Goal: Transaction & Acquisition: Purchase product/service

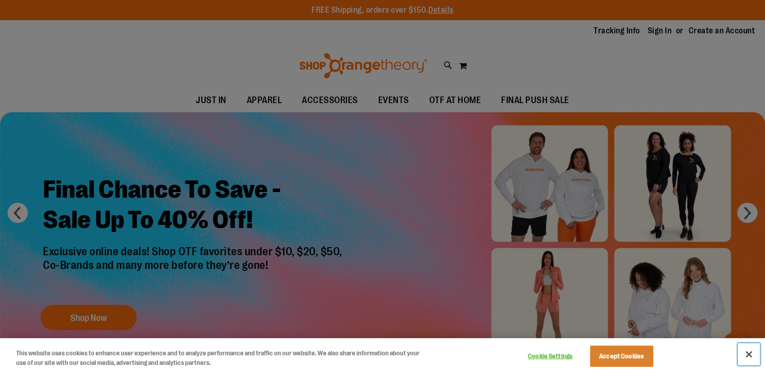
click at [752, 354] on button "Close" at bounding box center [749, 354] width 22 height 22
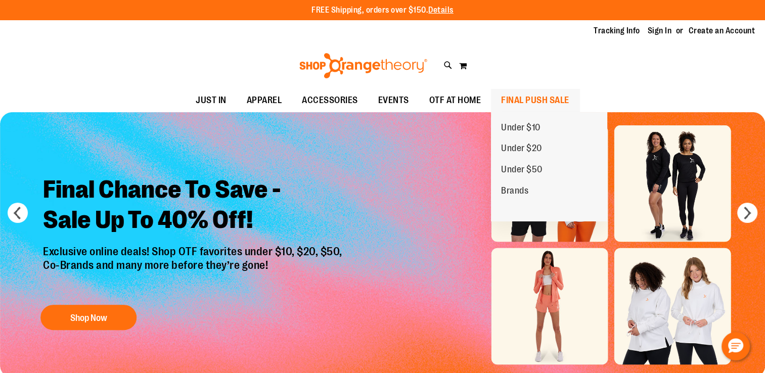
click at [531, 103] on span "FINAL PUSH SALE" at bounding box center [535, 100] width 68 height 23
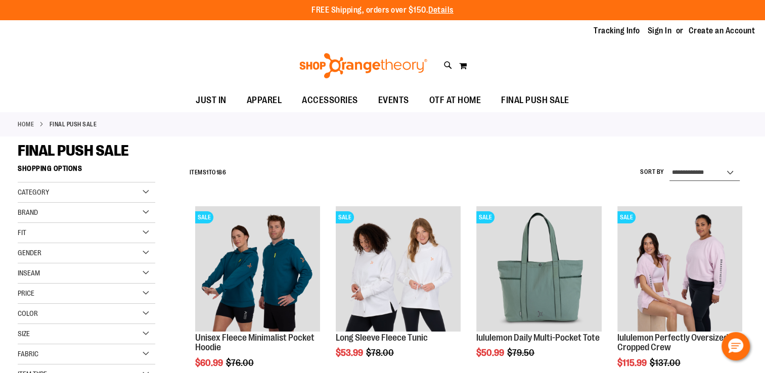
click at [733, 168] on select "**********" at bounding box center [705, 173] width 70 height 16
select select "*********"
click at [670, 165] on select "**********" at bounding box center [705, 173] width 70 height 16
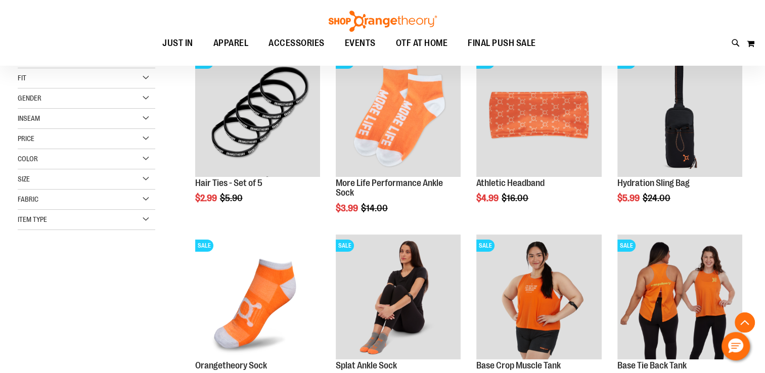
scroll to position [159, 0]
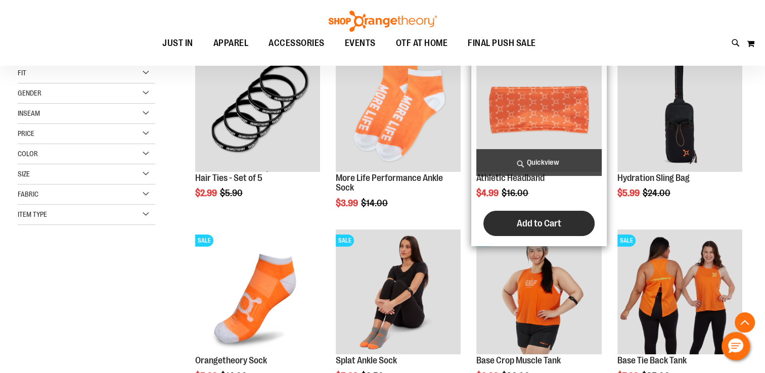
click at [535, 219] on span "Add to Cart" at bounding box center [539, 223] width 45 height 11
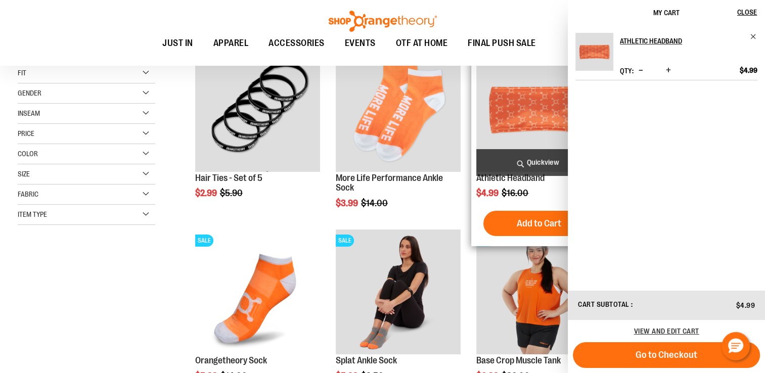
click at [529, 228] on span "Add to Cart" at bounding box center [539, 223] width 45 height 11
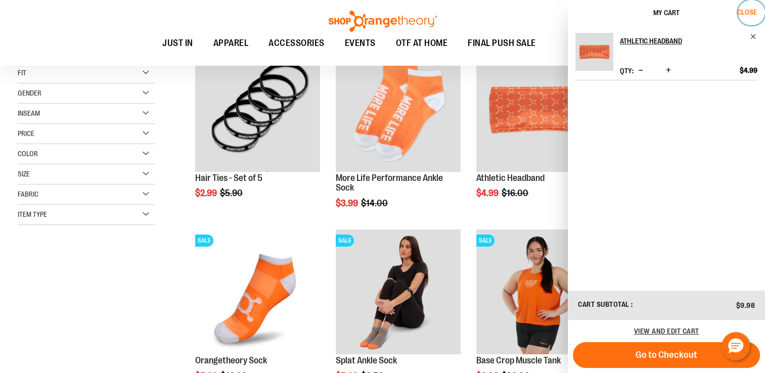
click at [751, 13] on span "Close" at bounding box center [747, 12] width 20 height 8
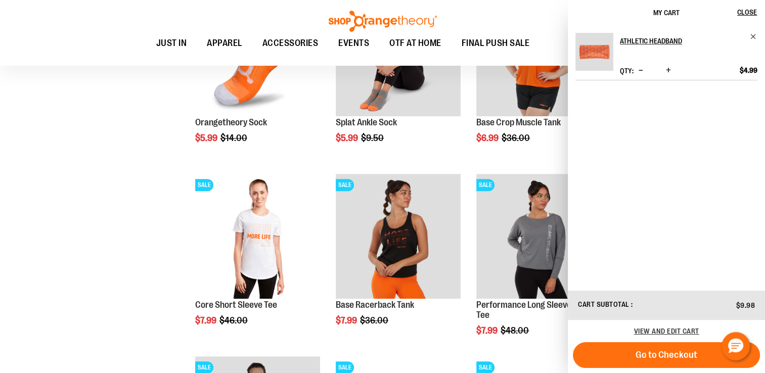
scroll to position [412, 0]
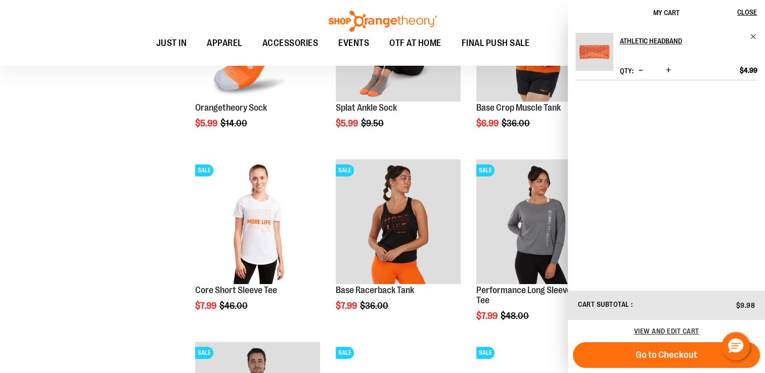
click at [77, 276] on div "**********" at bounding box center [383, 346] width 730 height 1198
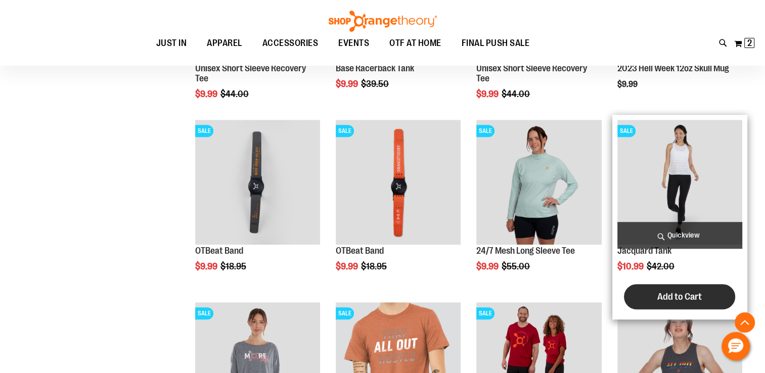
scroll to position [1019, 0]
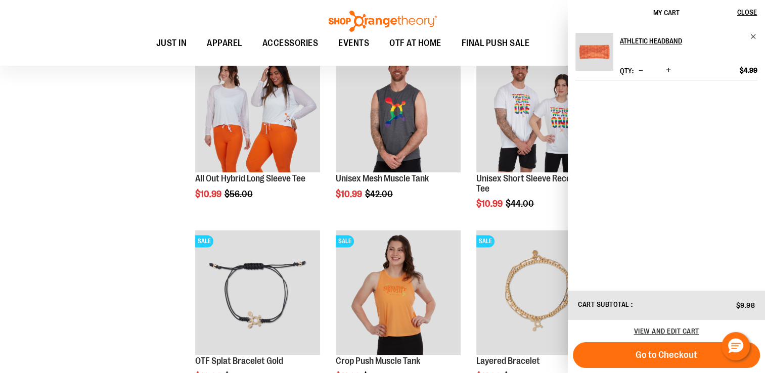
scroll to position [1272, 0]
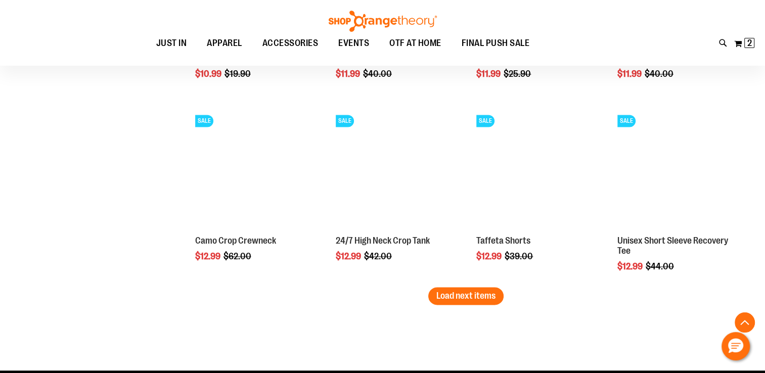
scroll to position [1576, 0]
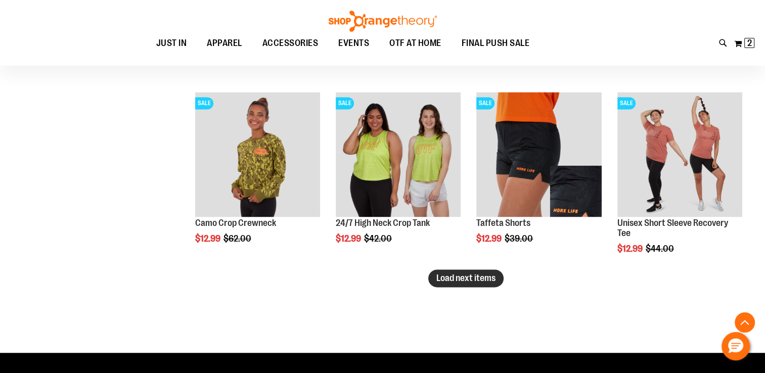
click at [459, 276] on span "Load next items" at bounding box center [466, 278] width 59 height 10
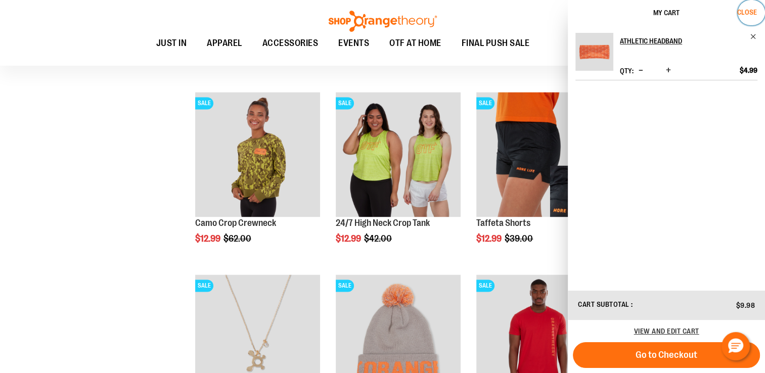
click at [750, 13] on span "Close" at bounding box center [747, 12] width 20 height 8
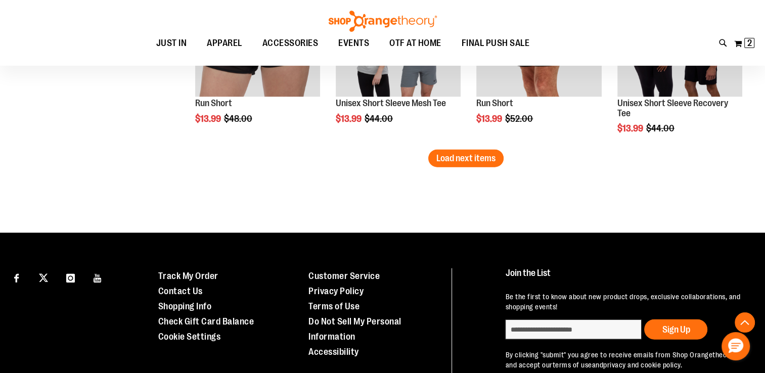
scroll to position [2284, 0]
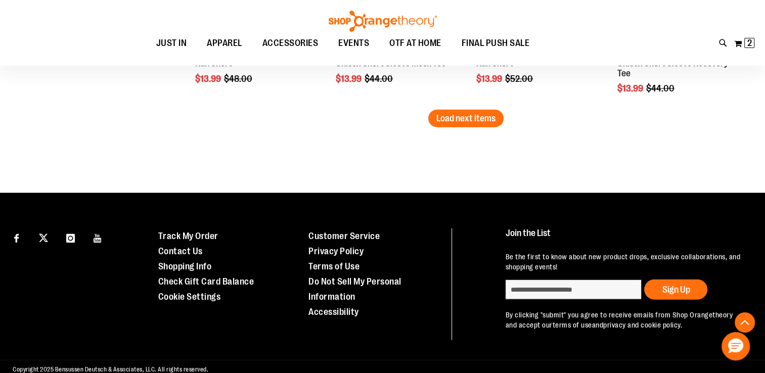
click at [452, 117] on span "Load next items" at bounding box center [466, 118] width 59 height 10
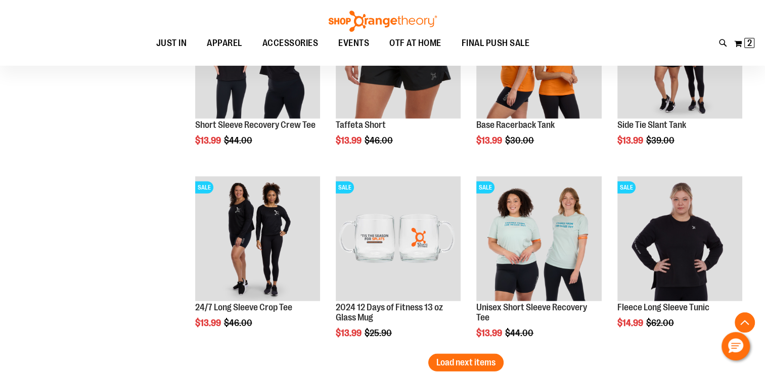
scroll to position [2739, 0]
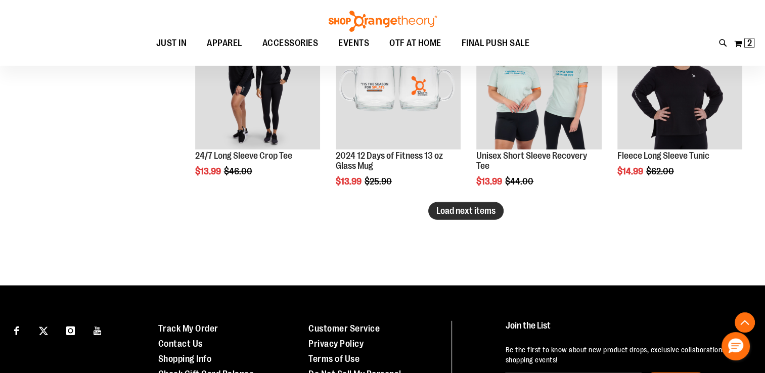
click at [454, 217] on button "Load next items" at bounding box center [465, 211] width 75 height 18
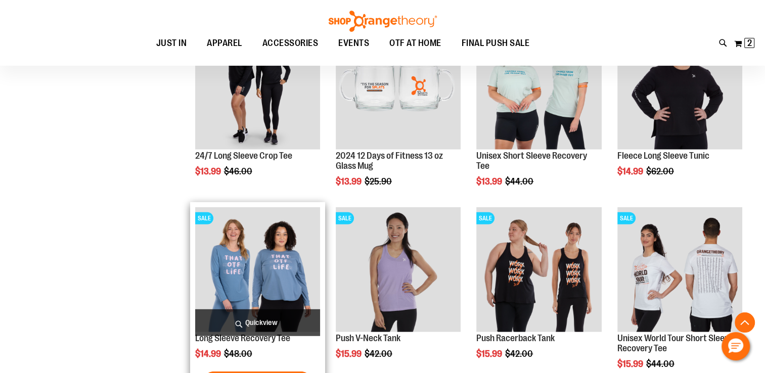
click at [277, 254] on img "product" at bounding box center [257, 269] width 125 height 125
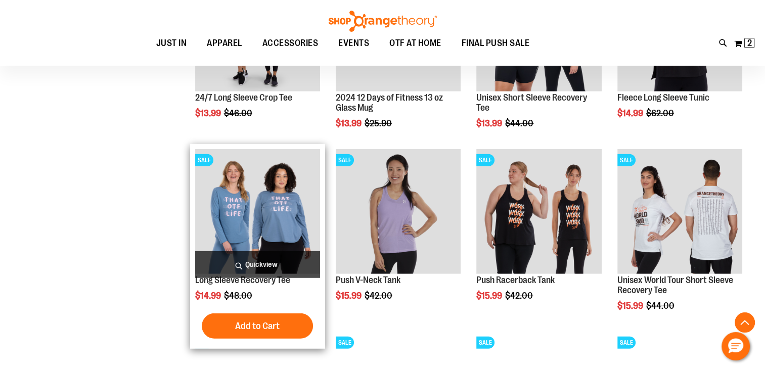
scroll to position [2840, 0]
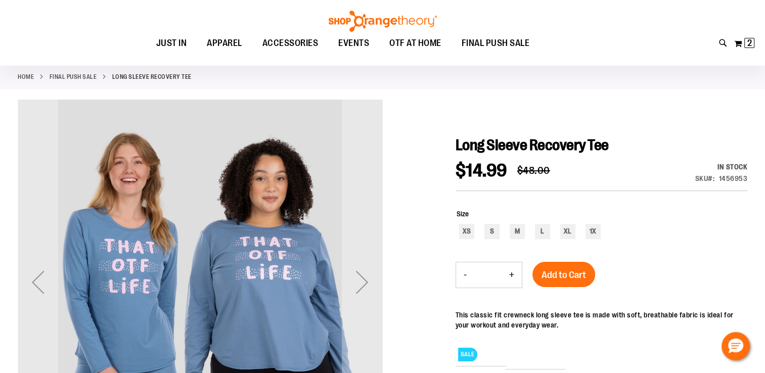
scroll to position [101, 0]
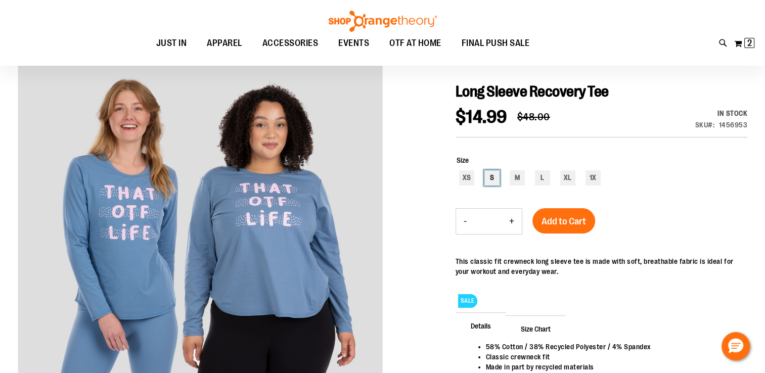
click at [491, 179] on div "S" at bounding box center [492, 177] width 15 height 15
type input "***"
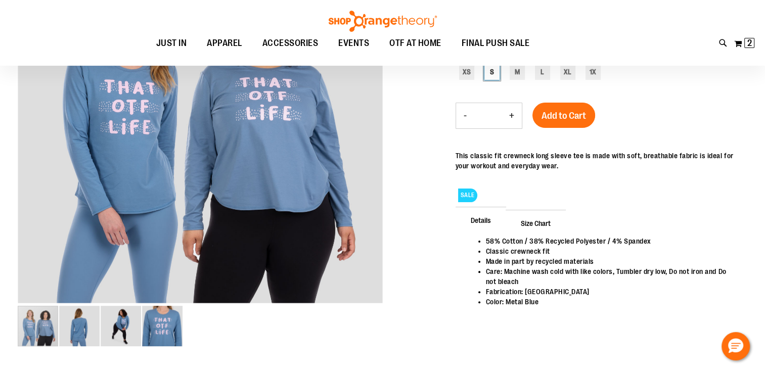
scroll to position [151, 0]
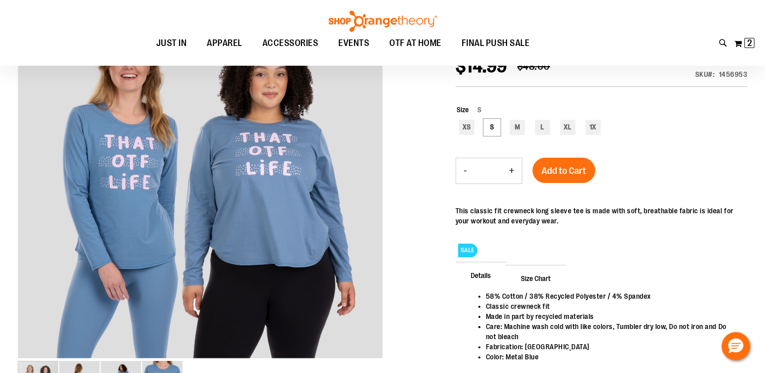
click at [545, 278] on span "Size Chart" at bounding box center [536, 278] width 60 height 26
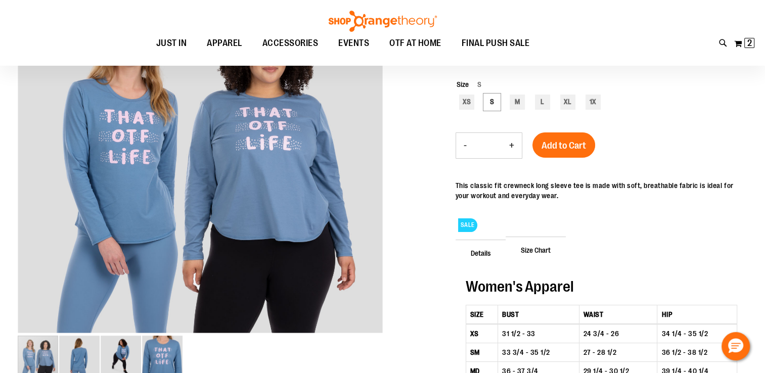
scroll to position [50, 0]
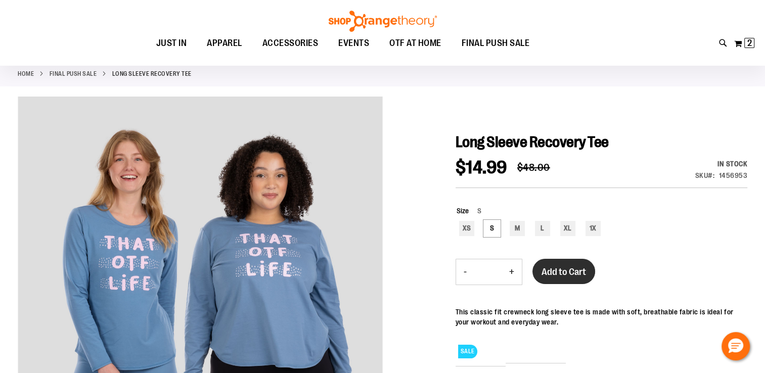
click at [577, 269] on span "Add to Cart" at bounding box center [564, 272] width 45 height 11
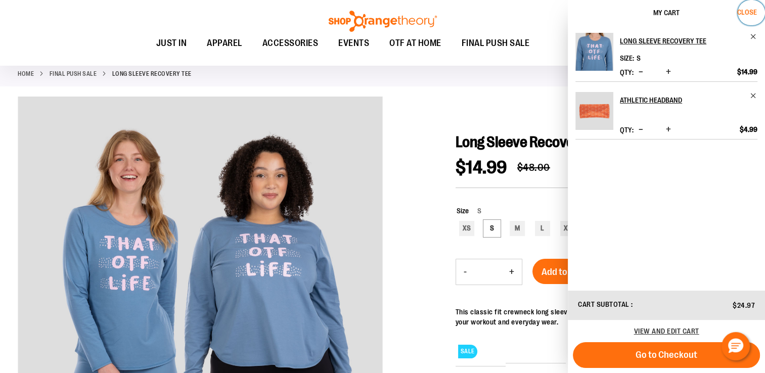
click at [743, 13] on span "Close" at bounding box center [747, 12] width 20 height 8
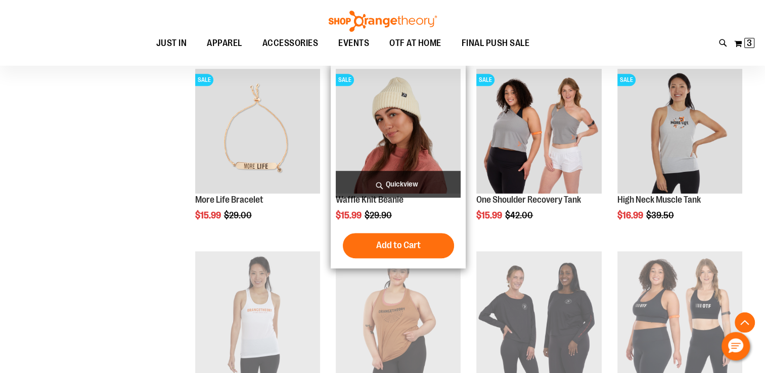
scroll to position [524, 0]
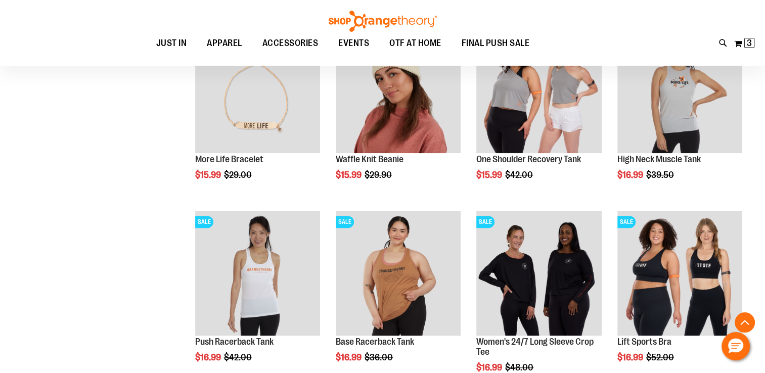
scroll to position [575, 0]
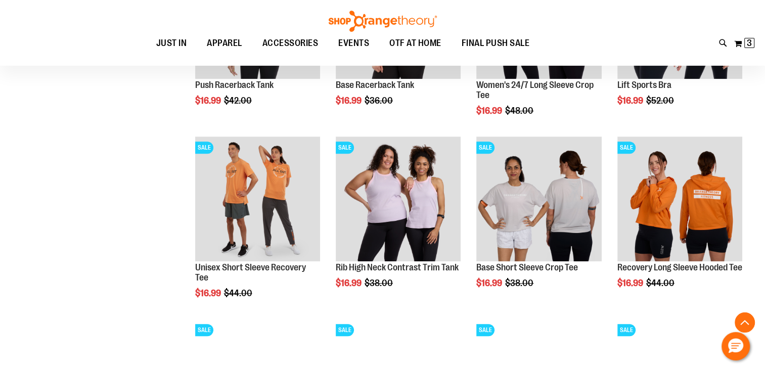
scroll to position [828, 0]
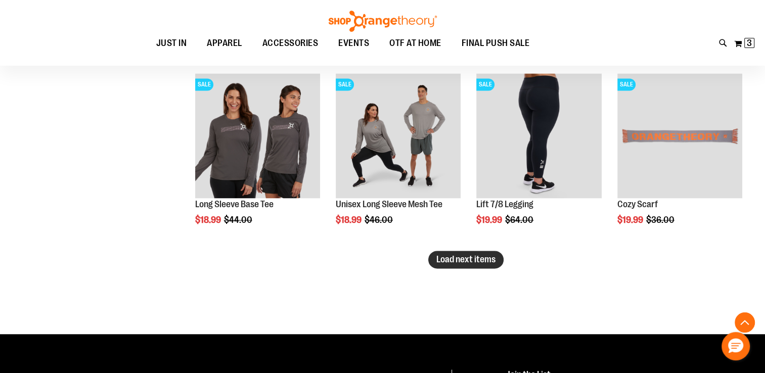
scroll to position [1637, 0]
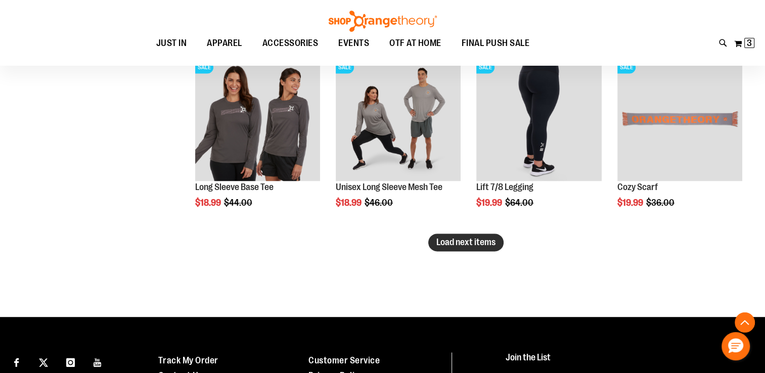
click at [435, 236] on button "Load next items" at bounding box center [465, 243] width 75 height 18
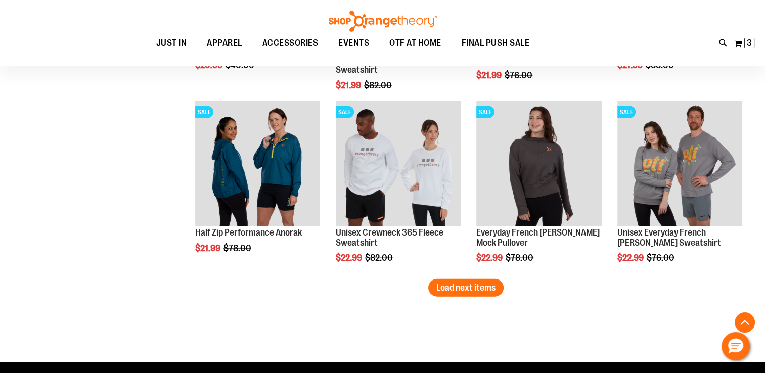
scroll to position [2193, 0]
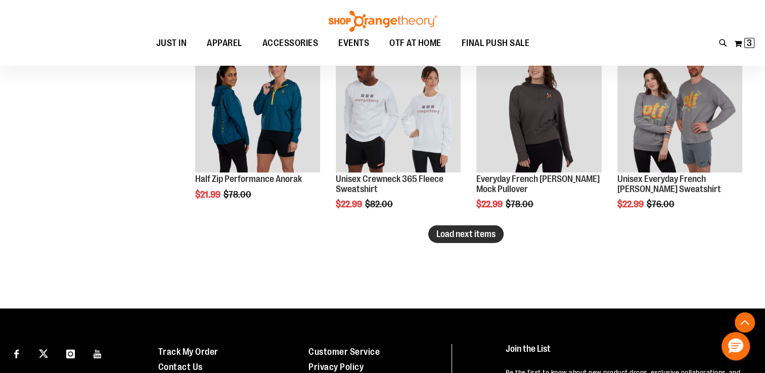
click at [500, 235] on button "Load next items" at bounding box center [465, 235] width 75 height 18
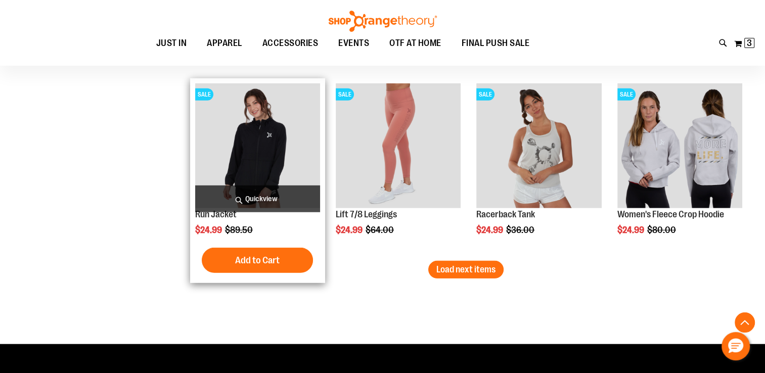
scroll to position [2750, 0]
